Goal: Information Seeking & Learning: Learn about a topic

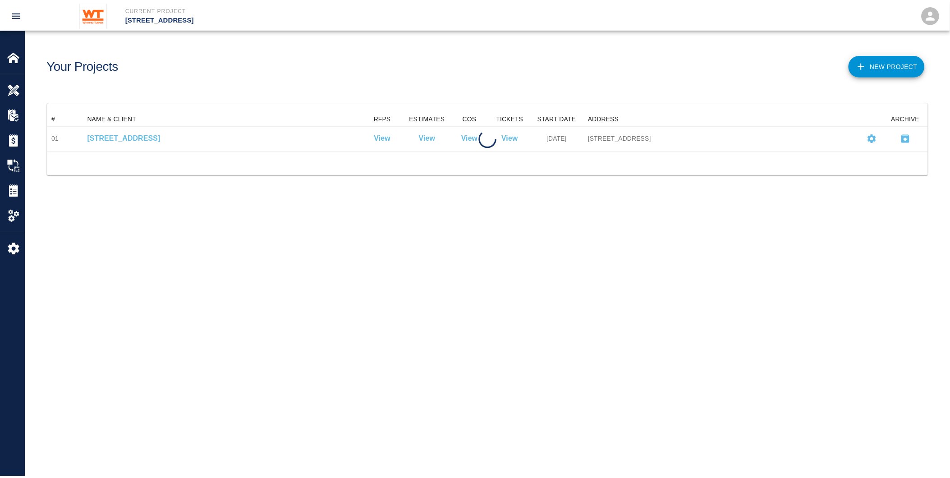
scroll to position [32, 881]
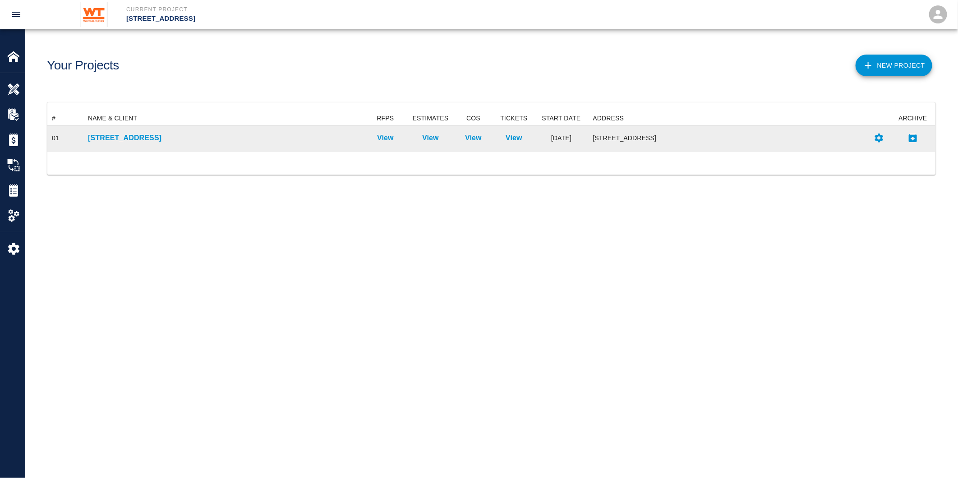
drag, startPoint x: 86, startPoint y: 138, endPoint x: 91, endPoint y: 138, distance: 5.0
click at [86, 138] on div "[STREET_ADDRESS]" at bounding box center [223, 138] width 280 height 25
click at [106, 137] on p "[STREET_ADDRESS]" at bounding box center [223, 138] width 271 height 11
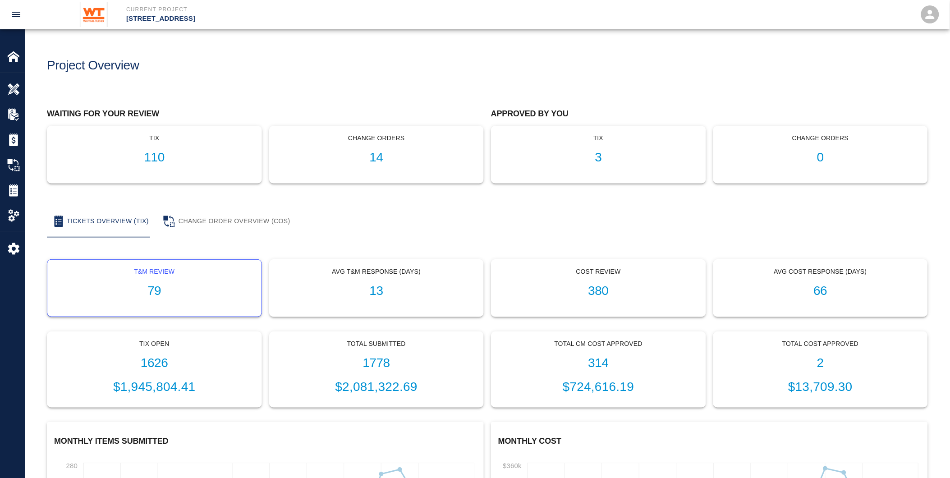
click at [168, 274] on p "T&M Review" at bounding box center [155, 271] width 200 height 9
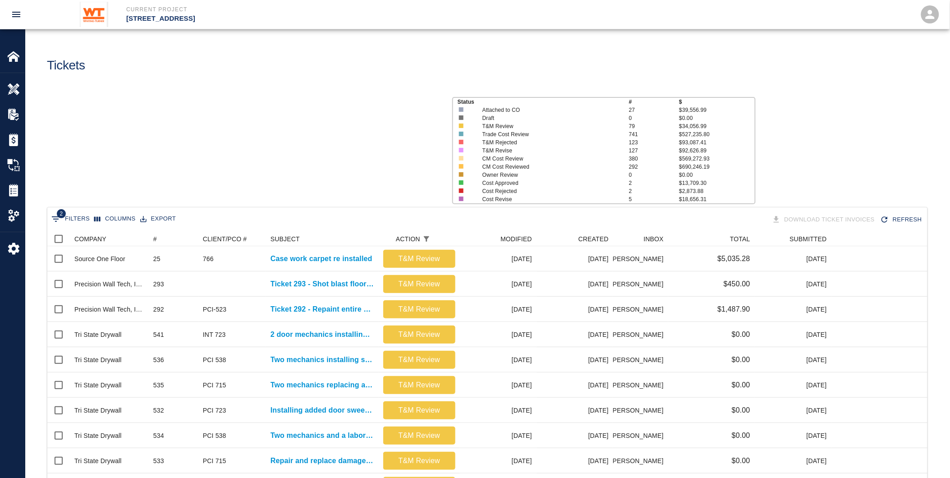
scroll to position [512, 873]
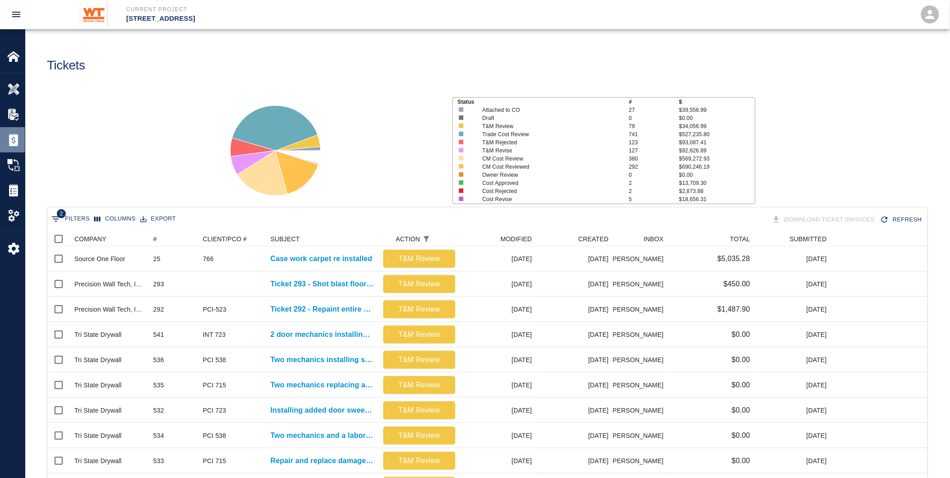
click at [12, 143] on img at bounding box center [13, 139] width 13 height 13
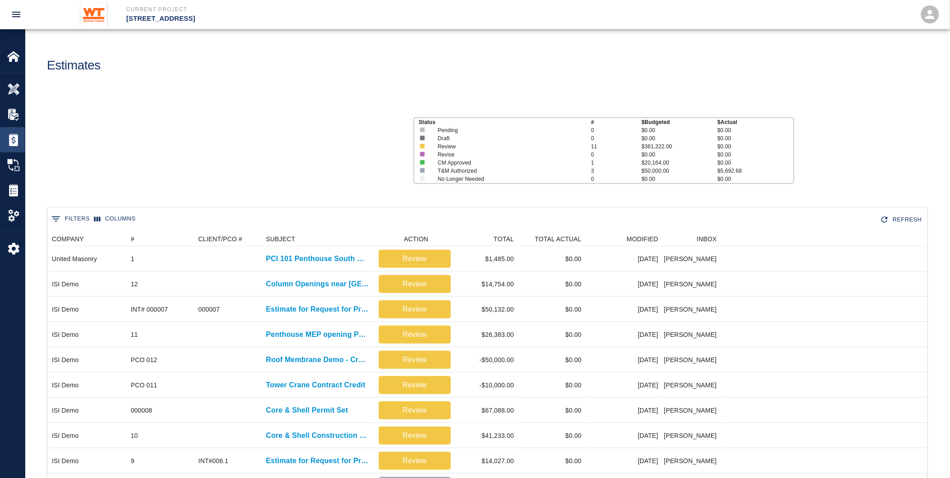
scroll to position [386, 873]
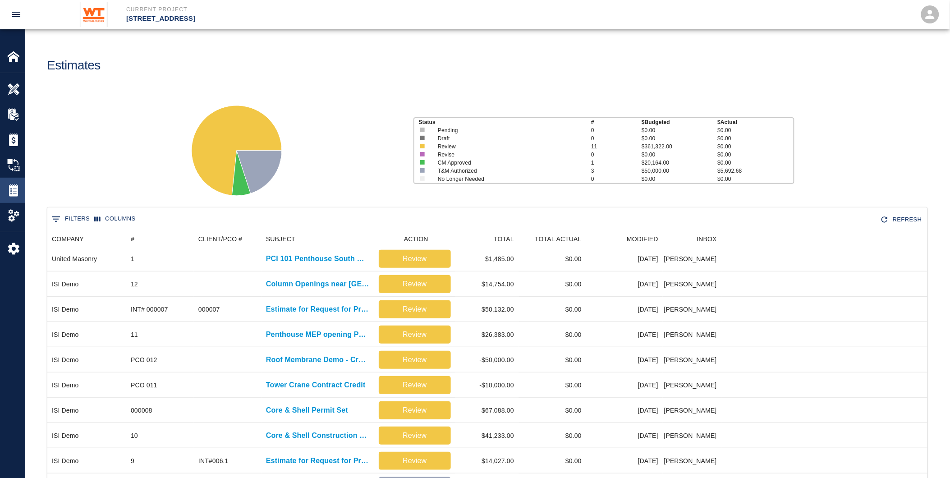
click at [10, 188] on img at bounding box center [13, 190] width 13 height 13
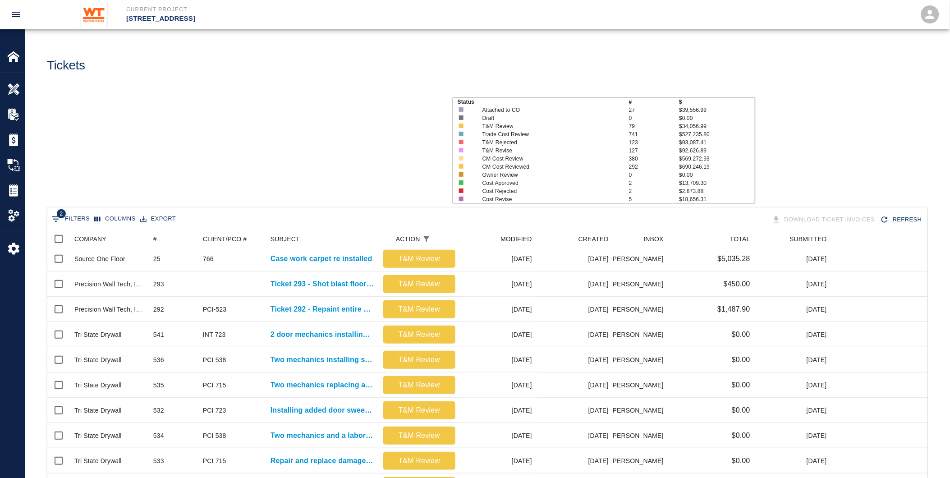
scroll to position [512, 873]
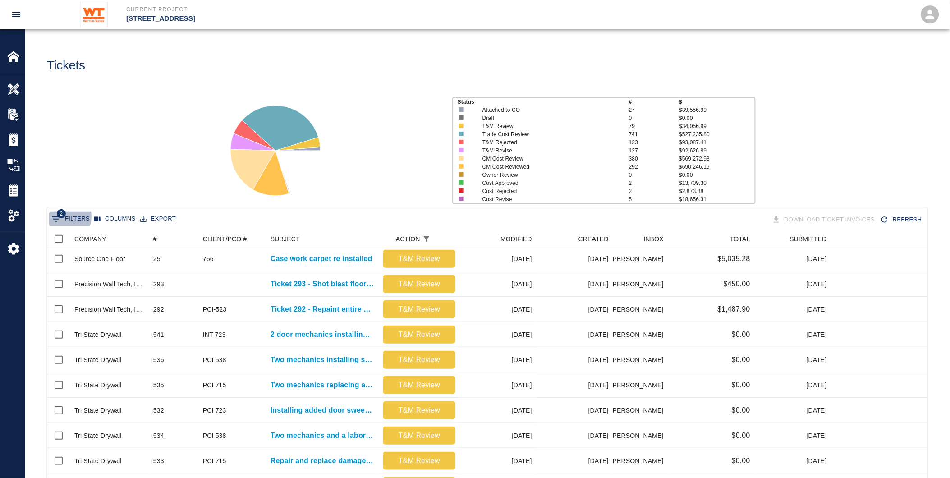
click at [60, 216] on span "2" at bounding box center [61, 213] width 9 height 9
select select "action_id"
select select "equals"
select select "change_order_number"
select select "isEmpty"
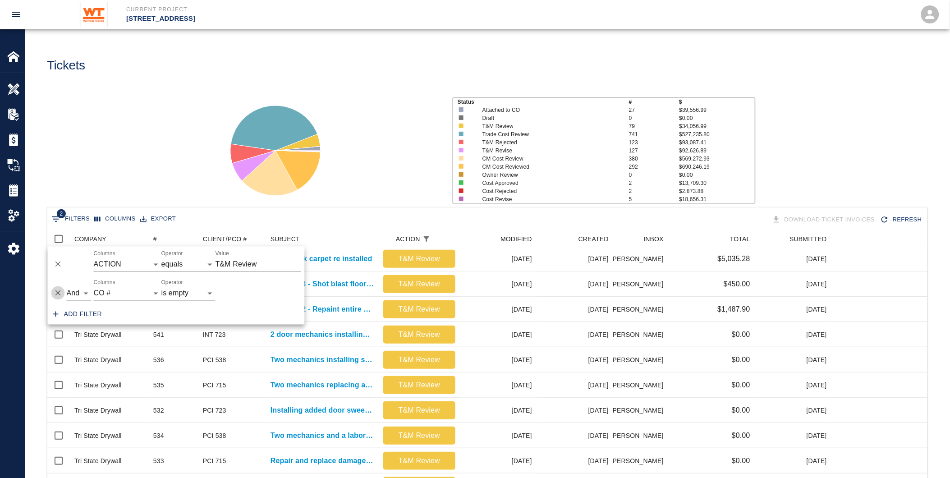
click at [56, 289] on icon "Delete" at bounding box center [58, 293] width 9 height 9
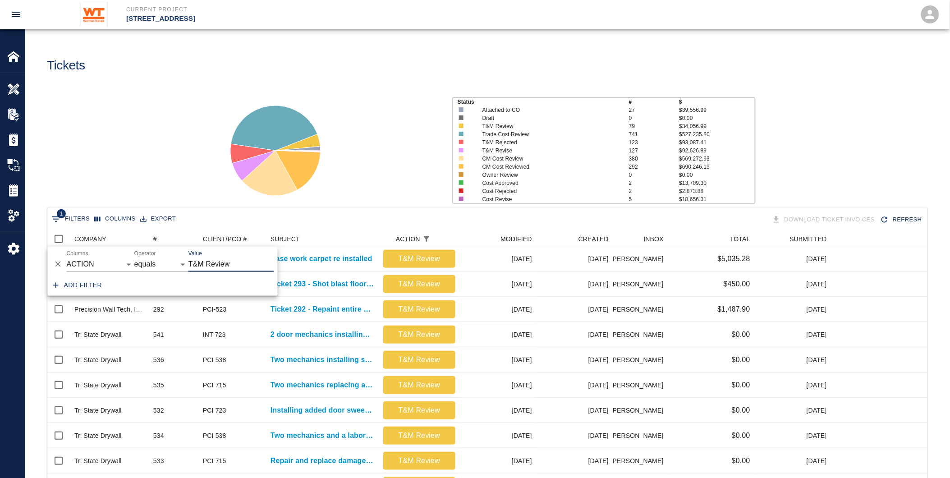
click at [58, 264] on icon "Delete" at bounding box center [57, 264] width 5 height 5
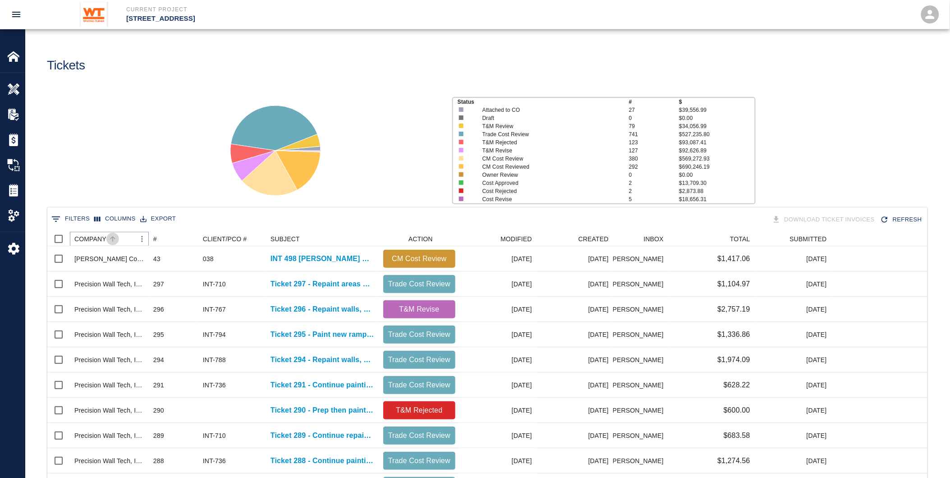
click at [109, 235] on icon "Sort" at bounding box center [113, 239] width 8 height 8
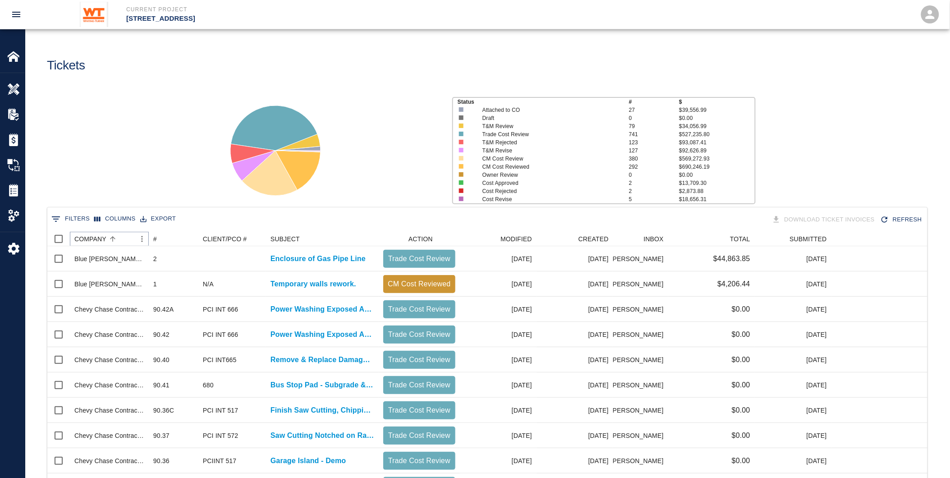
click at [140, 238] on icon "Menu" at bounding box center [142, 239] width 9 height 9
click at [110, 308] on li "Filter" at bounding box center [118, 306] width 62 height 16
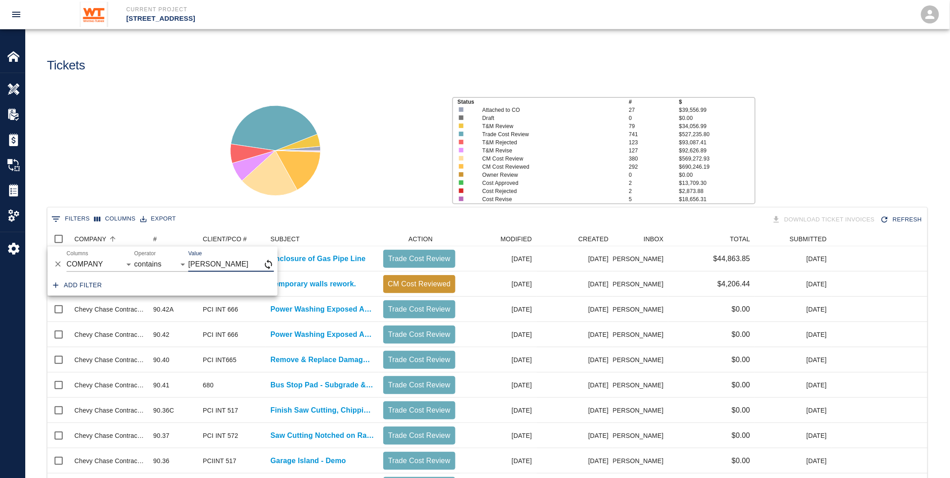
type input "[PERSON_NAME]"
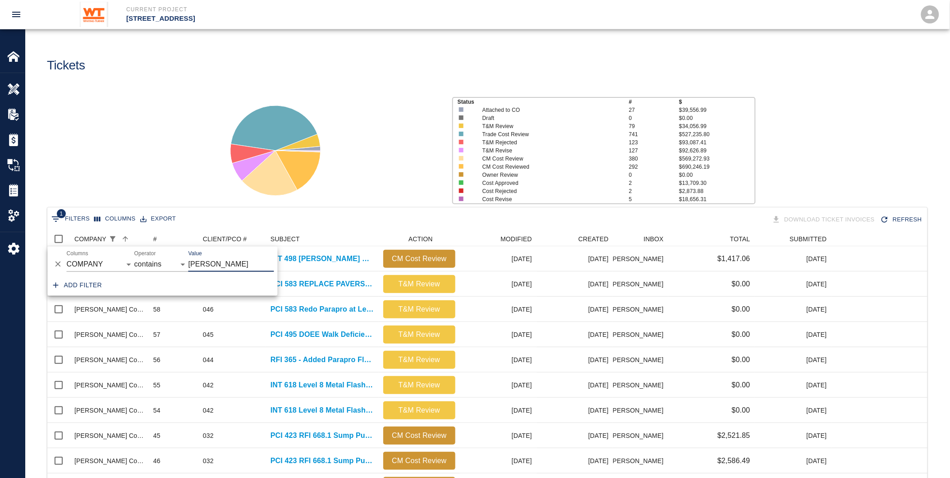
click at [148, 150] on div "Status # $ Attached to CO 27 $39,556.99 Draft 0 $0.00 T&M Review 79 $34,056.99 …" at bounding box center [484, 147] width 932 height 120
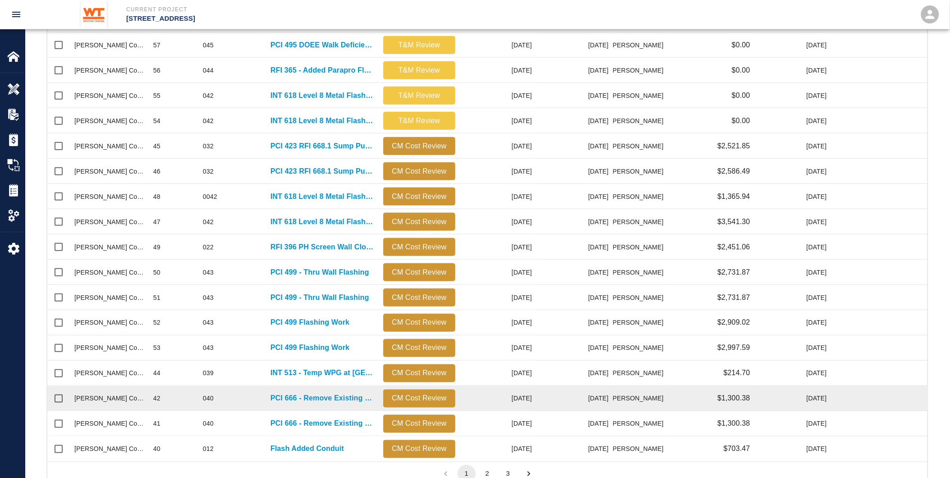
scroll to position [319, 0]
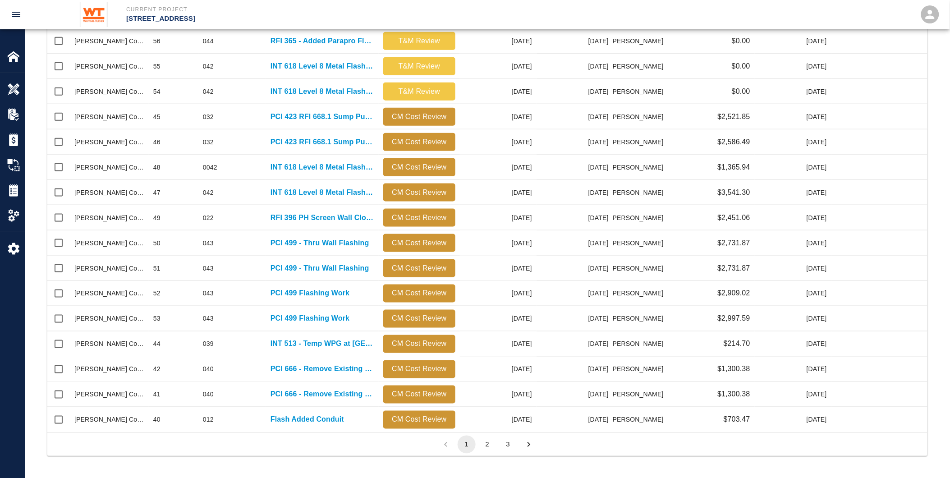
click at [512, 438] on button "3" at bounding box center [508, 445] width 18 height 18
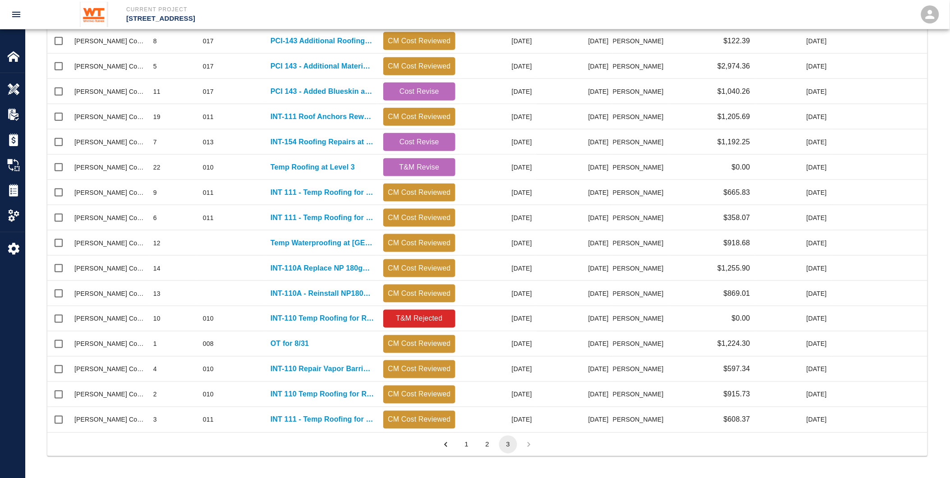
scroll to position [487, 873]
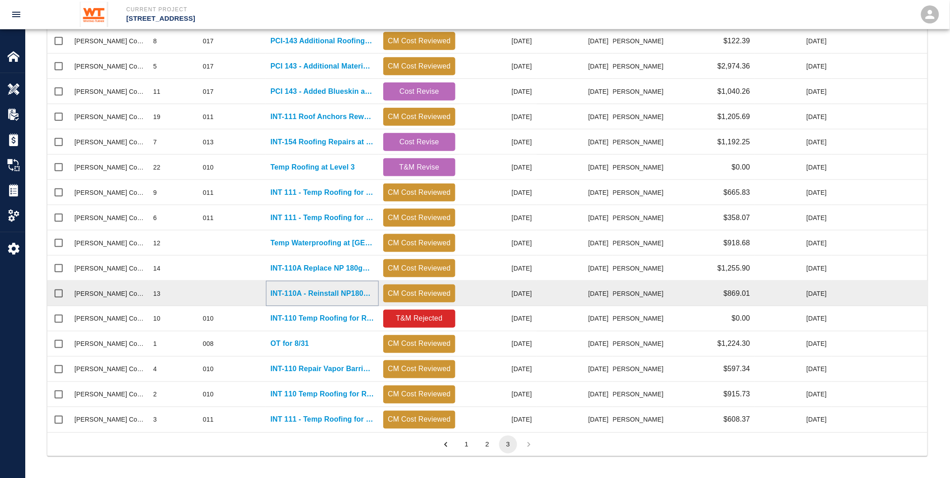
click at [327, 290] on p "INT-110A - Reinstall NP180gT4 at grade" at bounding box center [323, 293] width 104 height 11
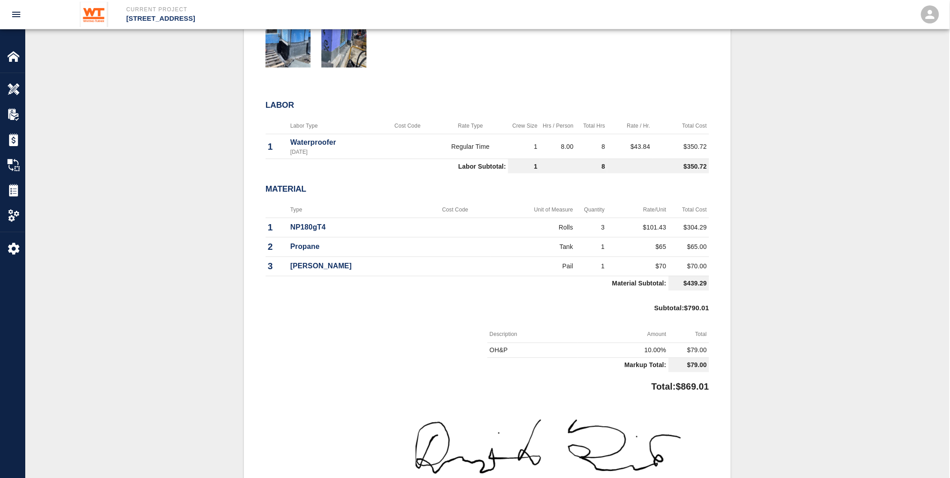
scroll to position [400, 0]
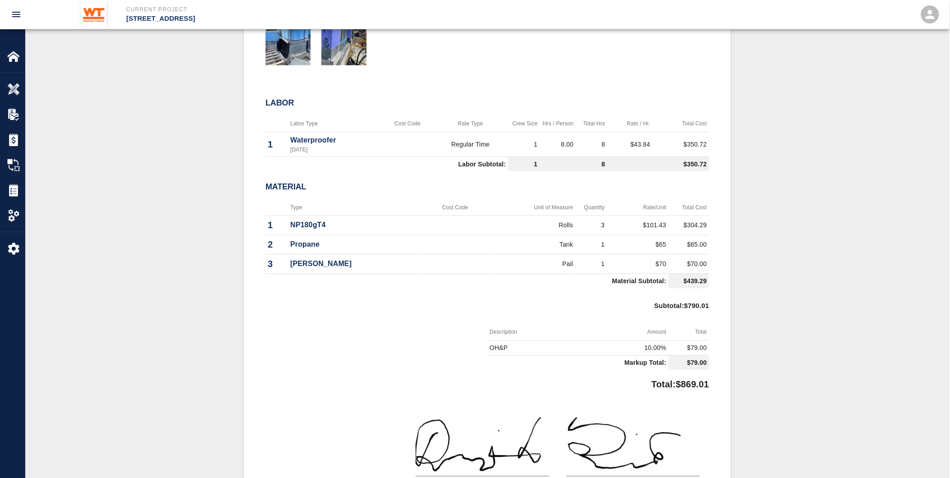
drag, startPoint x: 538, startPoint y: 307, endPoint x: 525, endPoint y: 307, distance: 13.1
click at [538, 307] on div "Subtotal : $790.01" at bounding box center [488, 308] width 444 height 32
drag, startPoint x: 251, startPoint y: 187, endPoint x: 492, endPoint y: 300, distance: 266.7
drag, startPoint x: 492, startPoint y: 300, endPoint x: 318, endPoint y: 259, distance: 179.4
click at [318, 259] on div "#13 Subject INT-110A - Reinstall NP180gT4 at grade Total $869.01 Project Number…" at bounding box center [488, 181] width 444 height 684
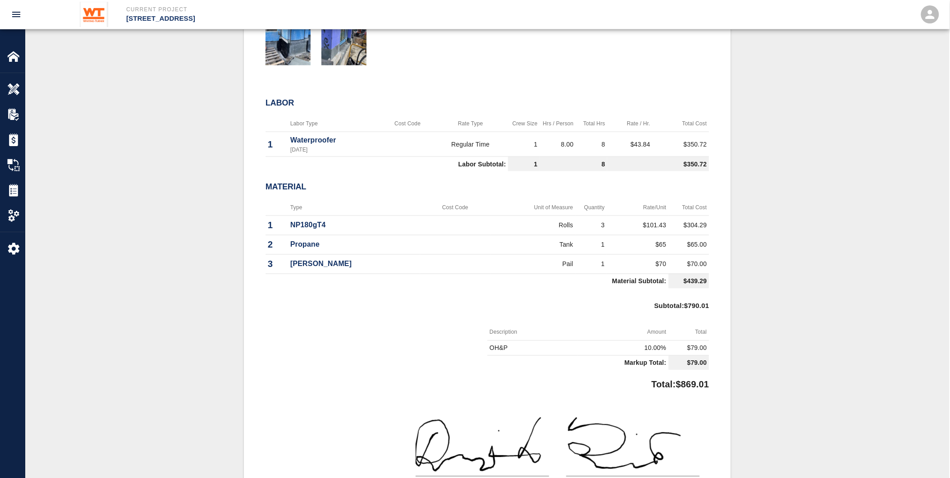
drag, startPoint x: 318, startPoint y: 259, endPoint x: 316, endPoint y: 238, distance: 21.3
click at [316, 239] on p "Propane" at bounding box center [354, 244] width 128 height 11
drag, startPoint x: 719, startPoint y: 299, endPoint x: 713, endPoint y: 317, distance: 18.5
click at [713, 317] on div "#13 Subject INT-110A - Reinstall NP180gT4 at grade Total $869.01 Project Number…" at bounding box center [487, 186] width 487 height 717
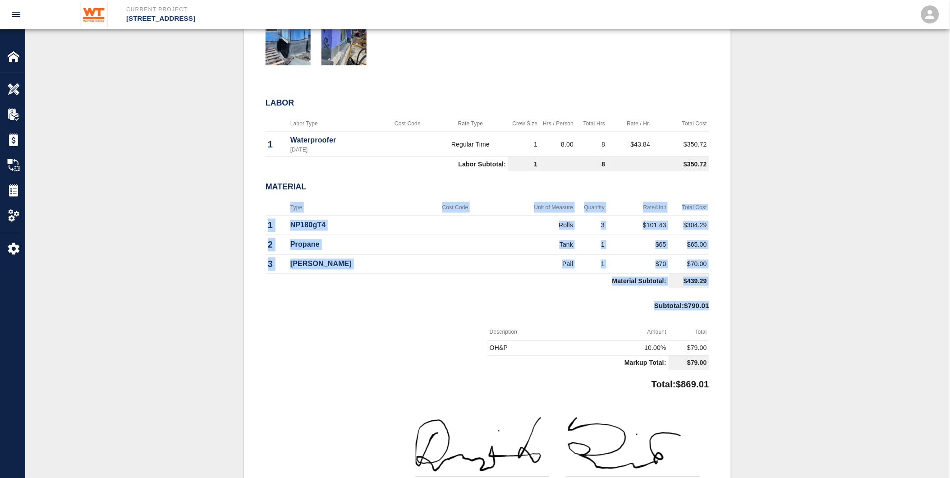
drag, startPoint x: 713, startPoint y: 317, endPoint x: 364, endPoint y: 193, distance: 371.5
click at [364, 193] on div "#13 Subject INT-110A - Reinstall NP180gT4 at grade Total $869.01 Project Number…" at bounding box center [487, 186] width 487 height 717
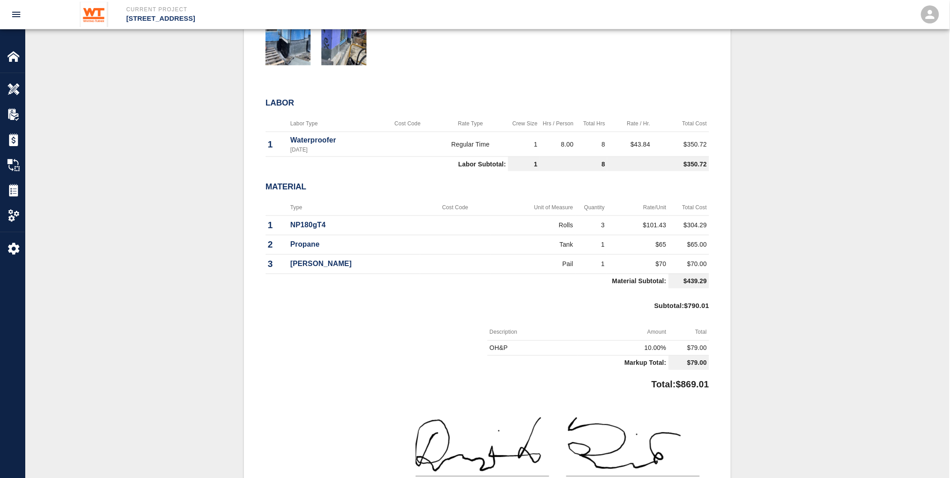
click at [262, 178] on div "#13 Subject INT-110A - Reinstall NP180gT4 at grade Total $869.01 Project Number…" at bounding box center [487, 186] width 487 height 717
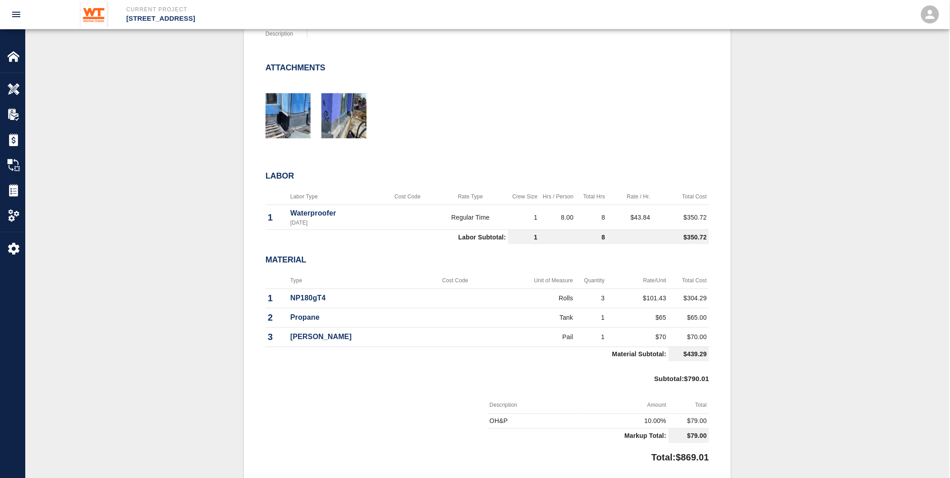
scroll to position [350, 0]
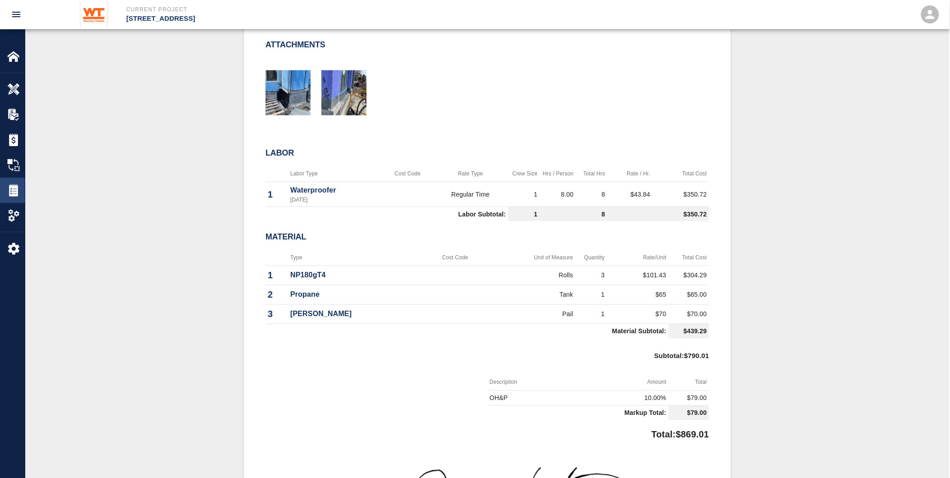
click at [11, 179] on div "Tickets" at bounding box center [12, 190] width 25 height 25
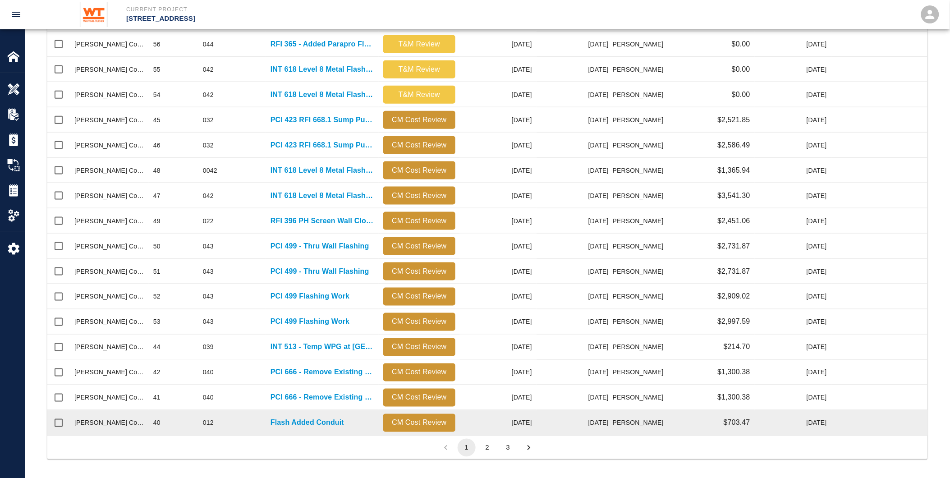
scroll to position [319, 0]
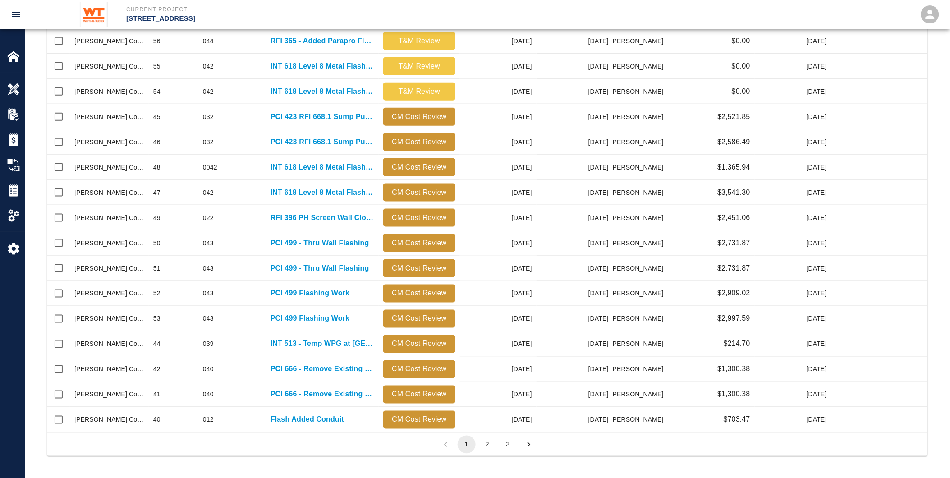
click at [509, 444] on button "3" at bounding box center [508, 445] width 18 height 18
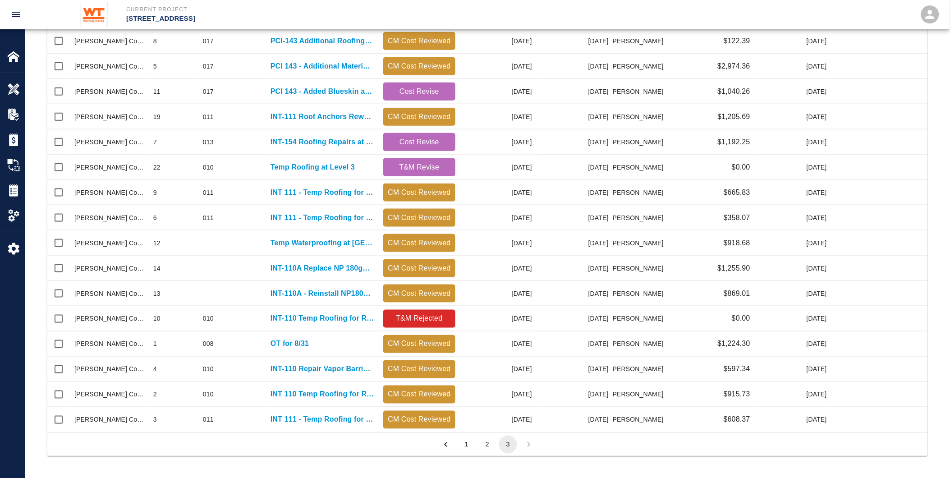
scroll to position [294, 0]
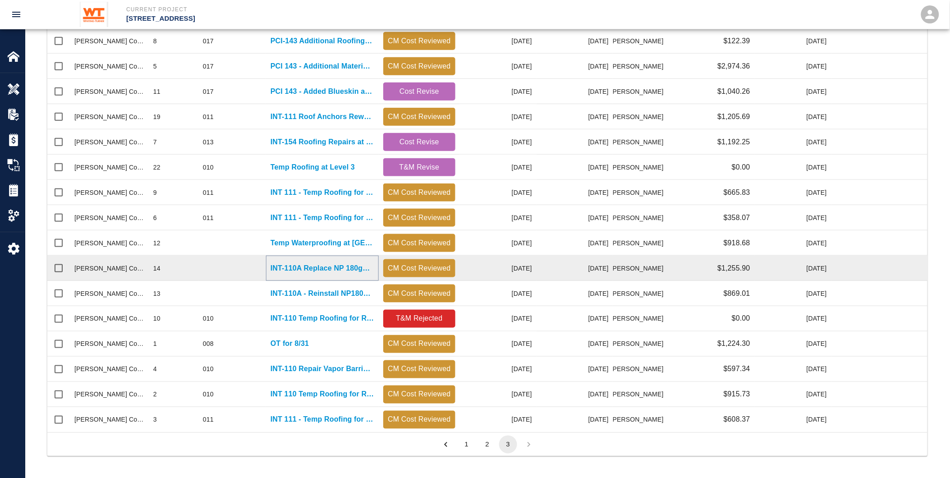
click at [292, 267] on p "INT-110A Replace NP 180gT4 at cut columns" at bounding box center [323, 268] width 104 height 11
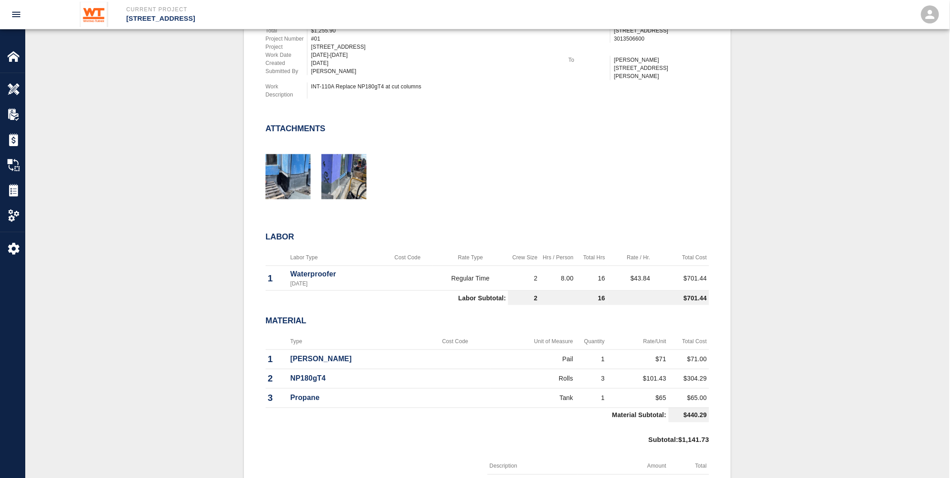
scroll to position [300, 0]
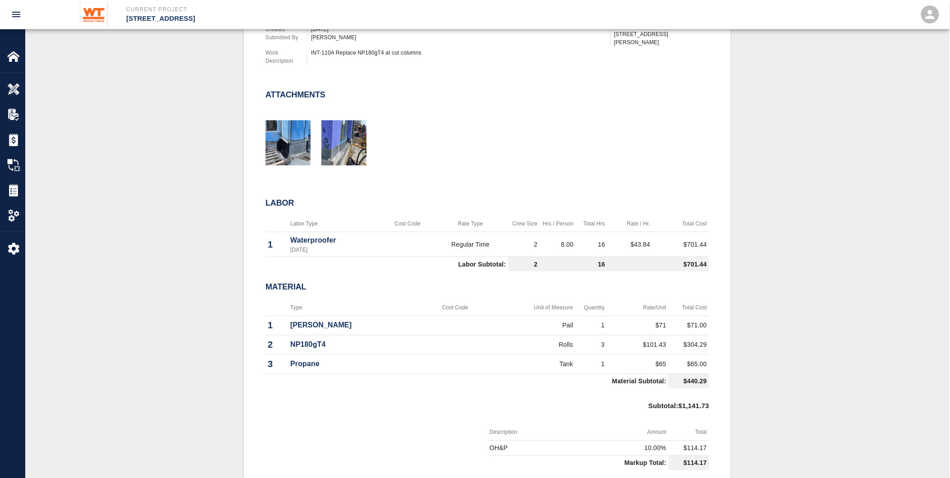
drag, startPoint x: 155, startPoint y: 142, endPoint x: 106, endPoint y: 152, distance: 50.5
click at [152, 142] on div "#14 Subject INT-110A Replace NP 180gT4 at cut columns Total $1,255.90 Project N…" at bounding box center [487, 286] width 881 height 717
click at [12, 189] on img at bounding box center [13, 190] width 13 height 13
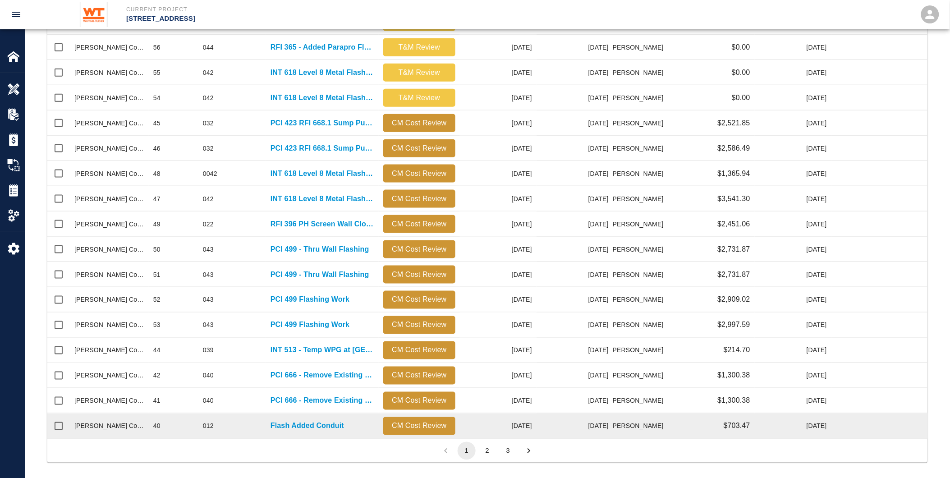
scroll to position [319, 0]
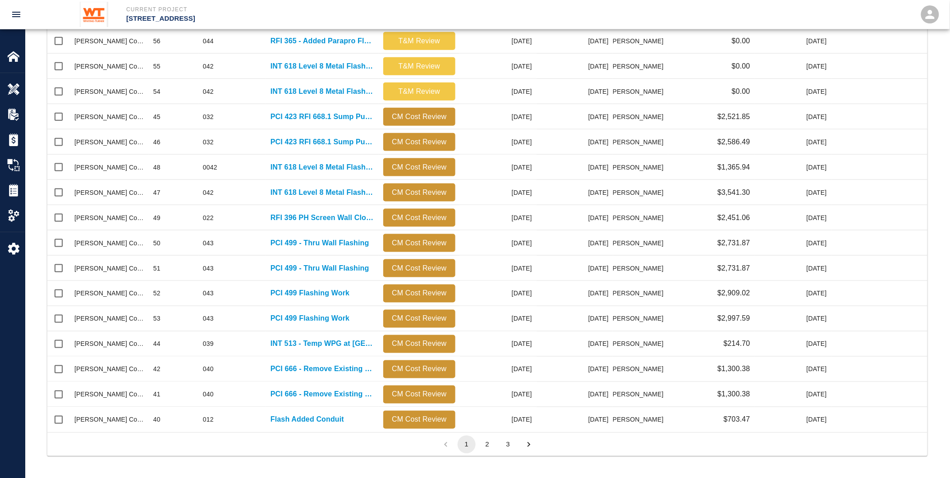
click at [492, 442] on button "2" at bounding box center [488, 445] width 18 height 18
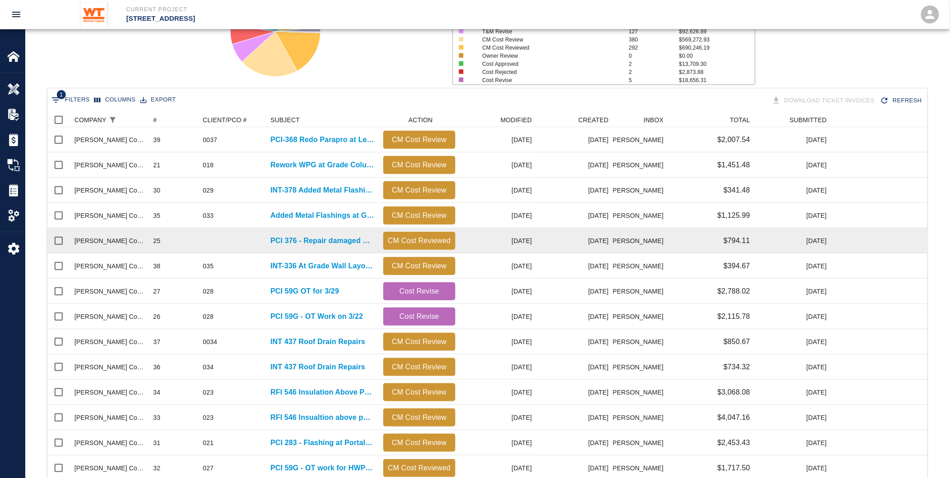
scroll to position [119, 0]
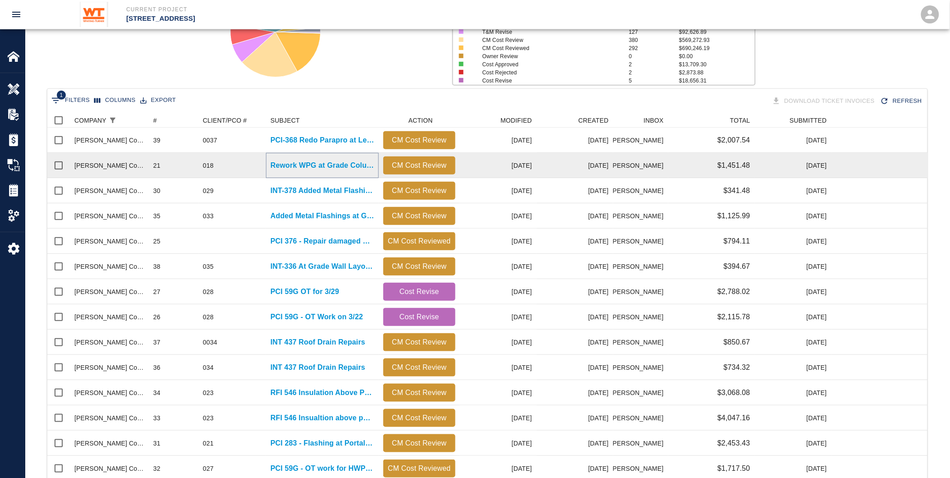
click at [303, 160] on p "Rework WPG at Grade Columns" at bounding box center [323, 165] width 104 height 11
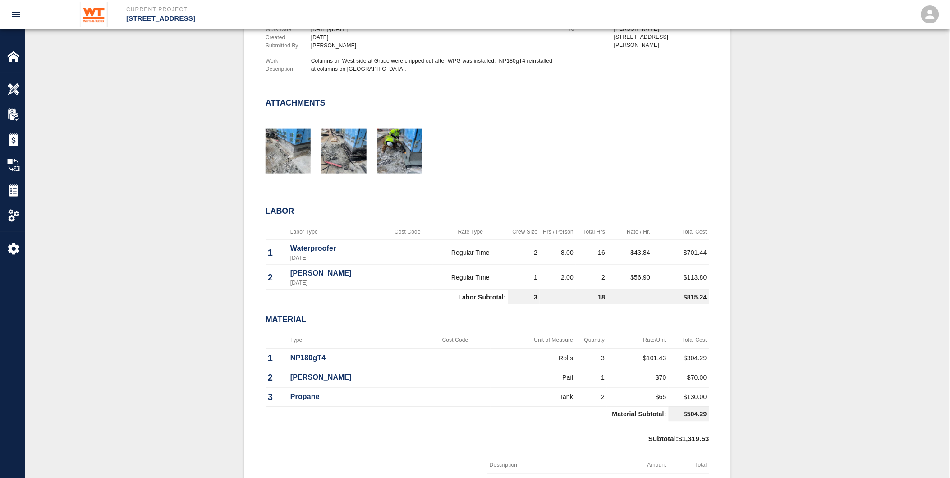
scroll to position [400, 0]
